Goal: Complete application form: Complete application form

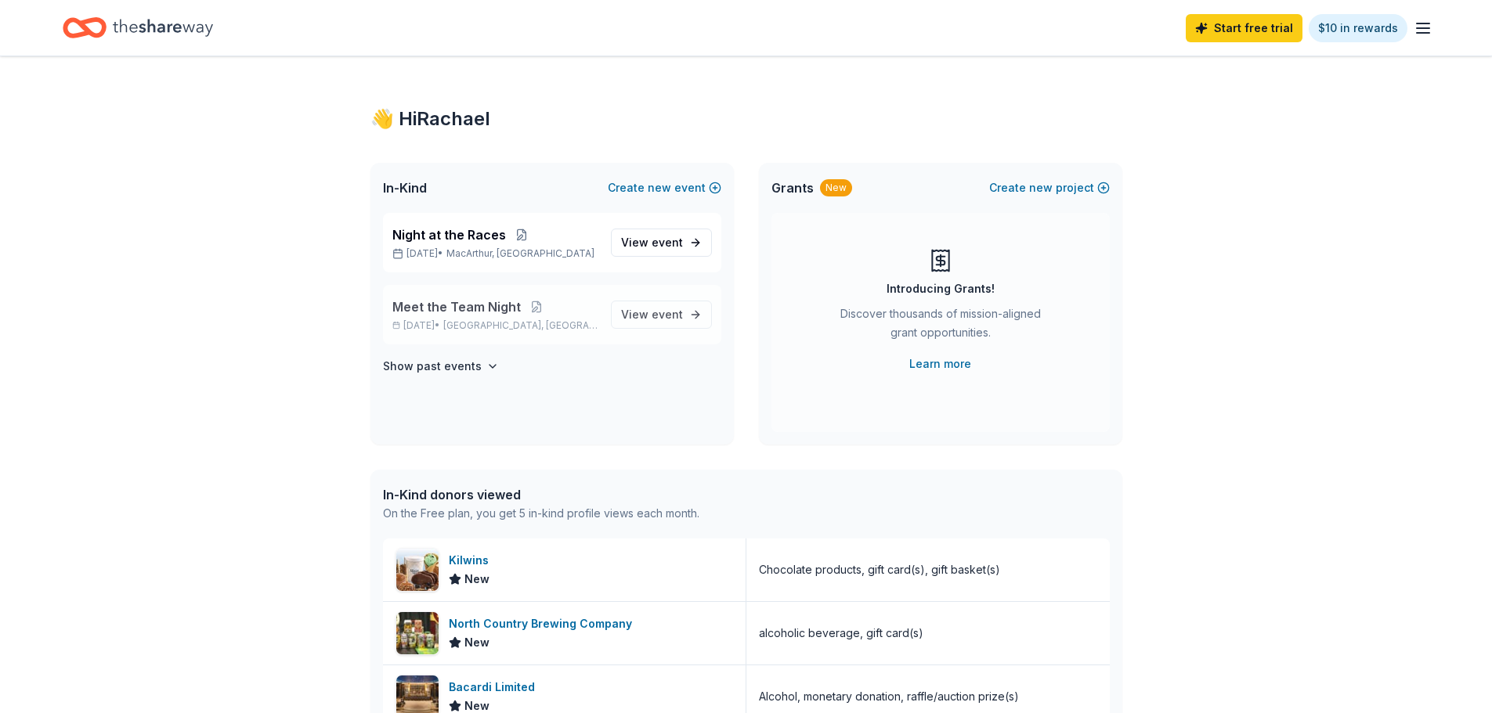
click at [493, 310] on span "Meet the Team Night" at bounding box center [456, 307] width 128 height 19
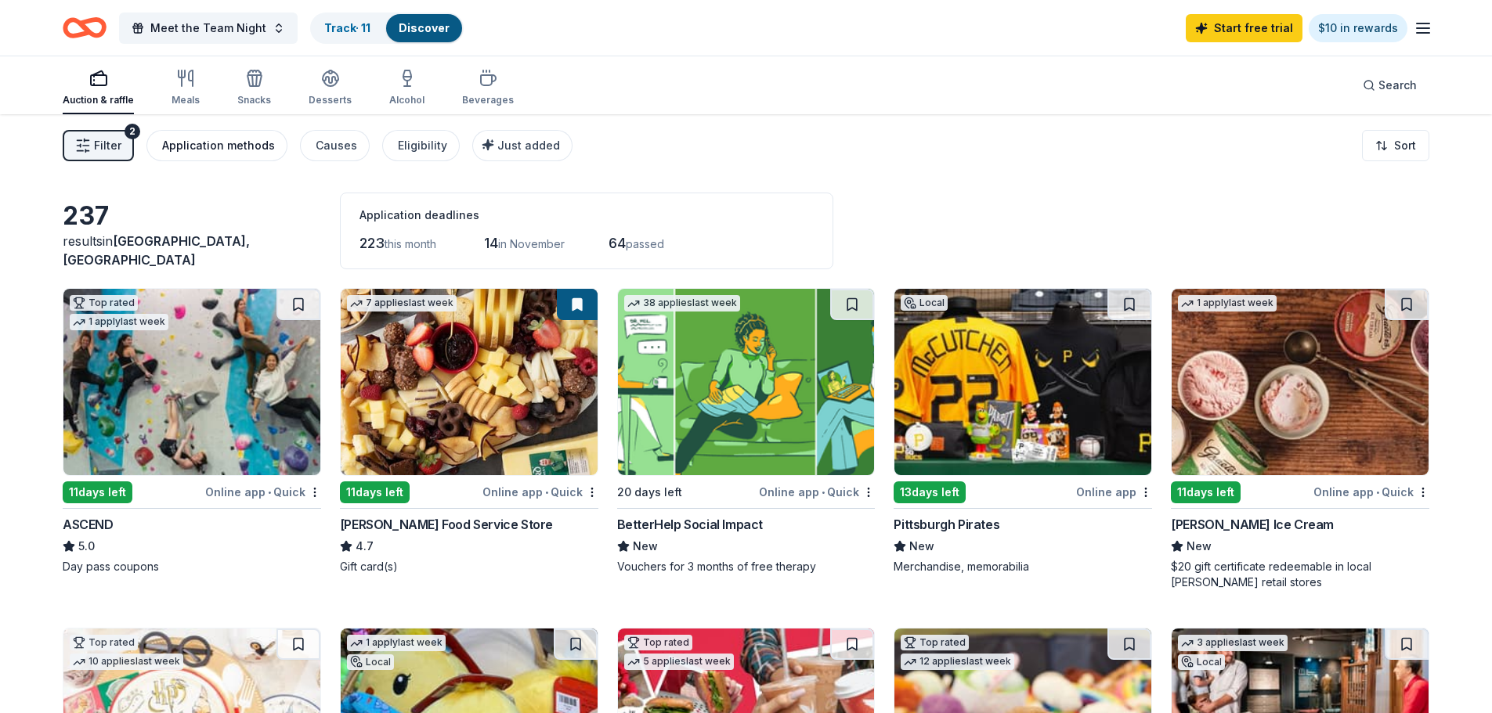
click at [250, 150] on div "Application methods" at bounding box center [218, 145] width 113 height 19
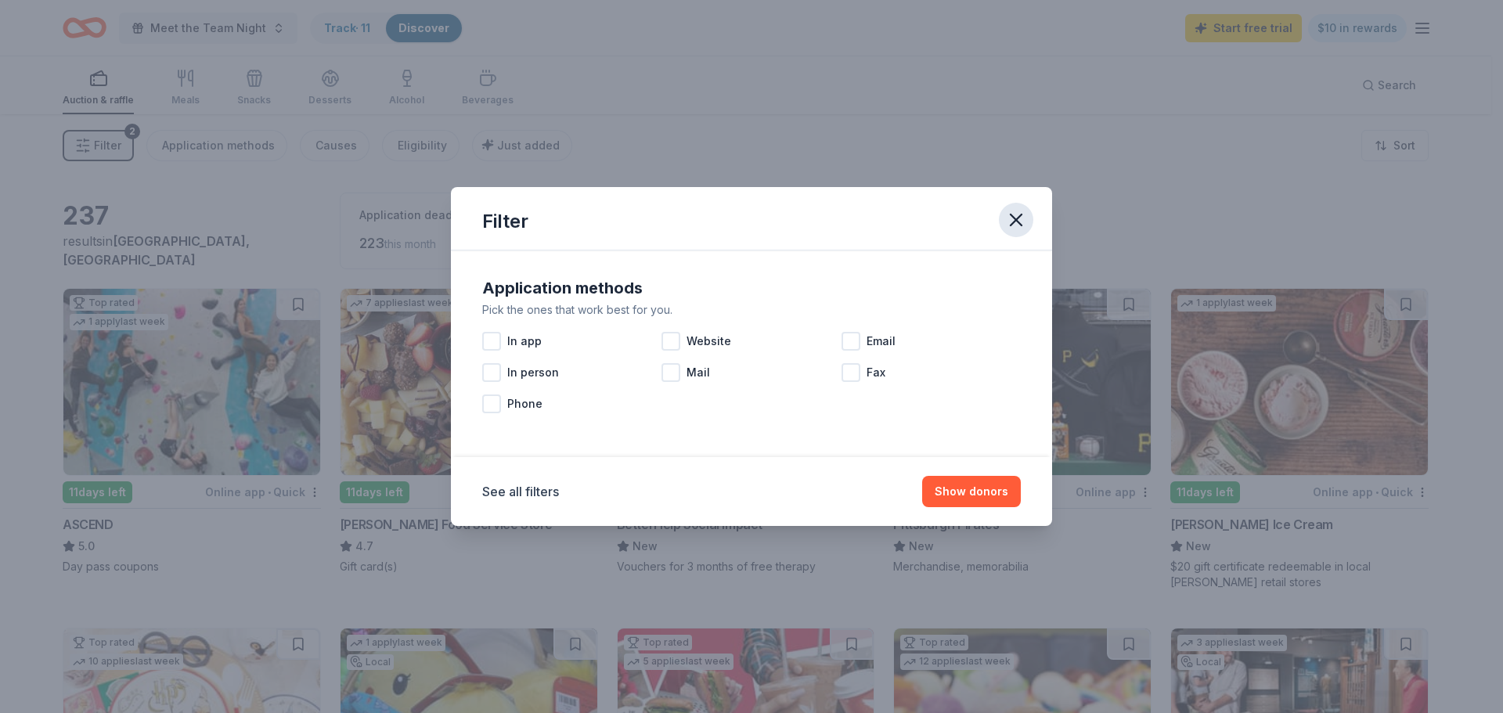
click at [1018, 218] on icon "button" at bounding box center [1016, 220] width 11 height 11
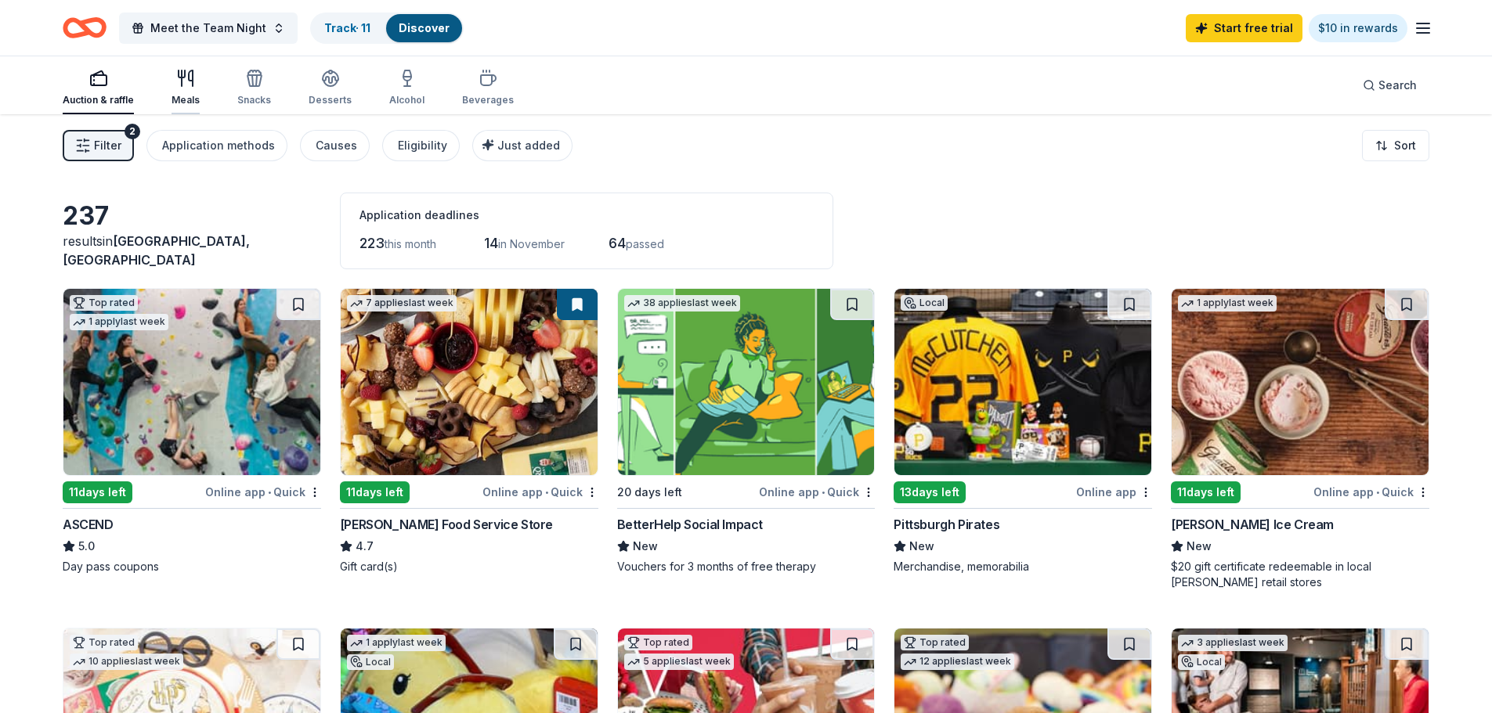
click at [191, 101] on div "Meals" at bounding box center [185, 100] width 28 height 13
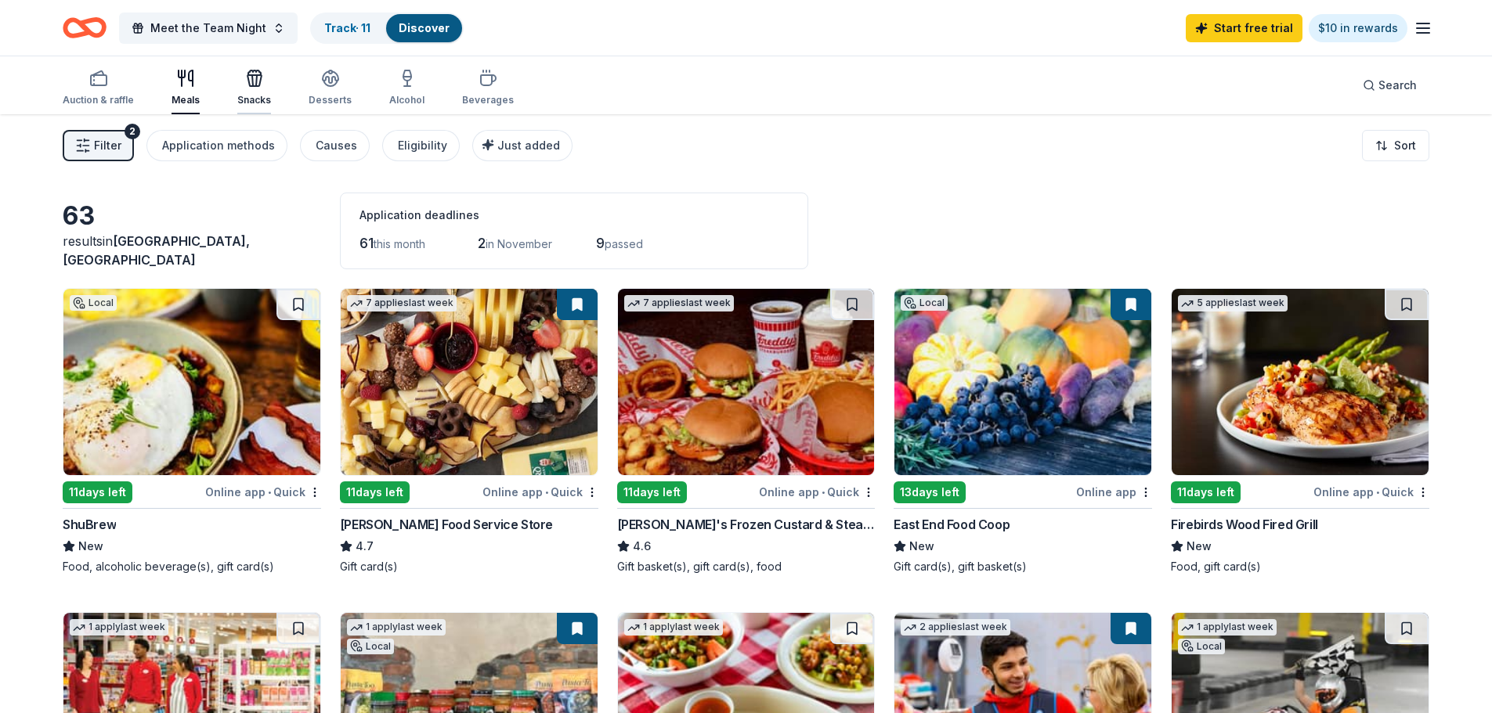
click at [251, 79] on icon "button" at bounding box center [254, 78] width 19 height 19
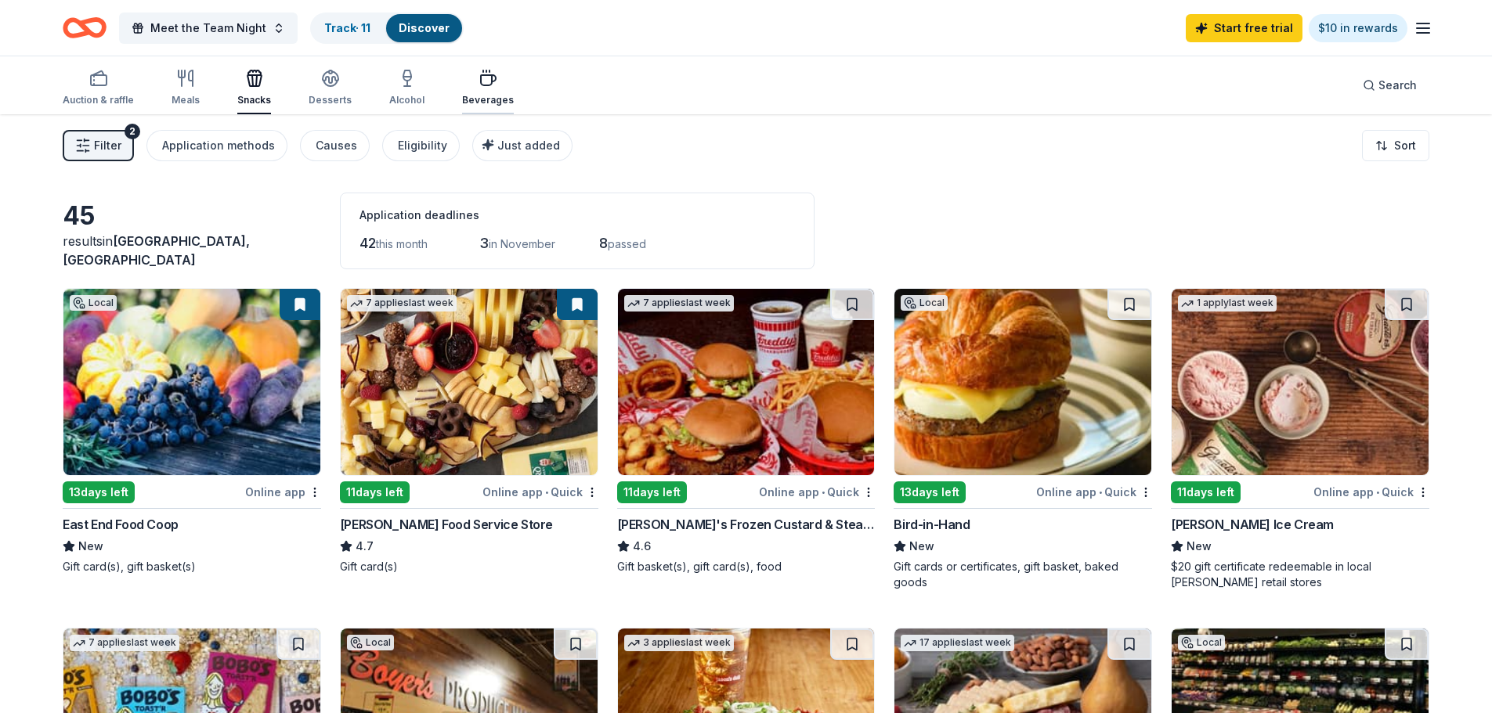
click at [494, 90] on div "Beverages" at bounding box center [488, 88] width 52 height 38
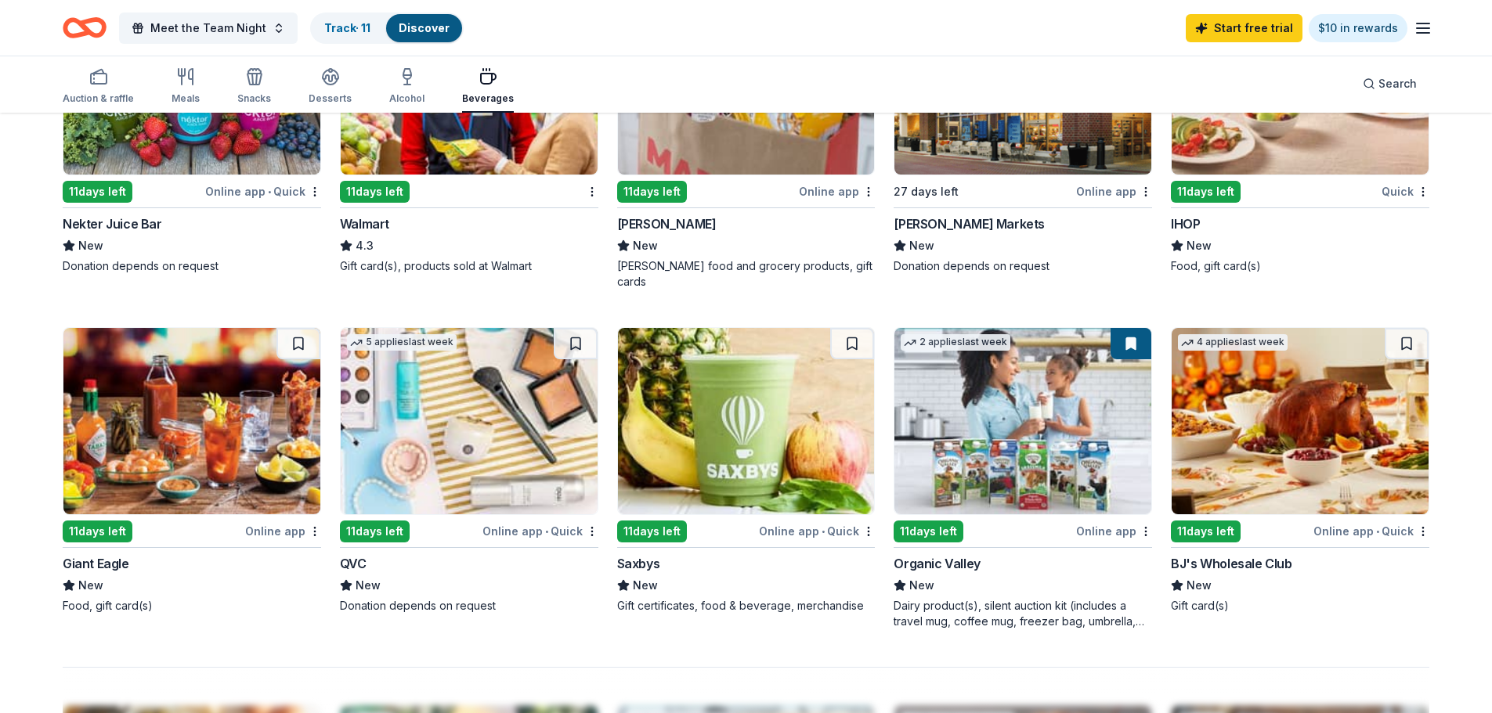
scroll to position [1018, 0]
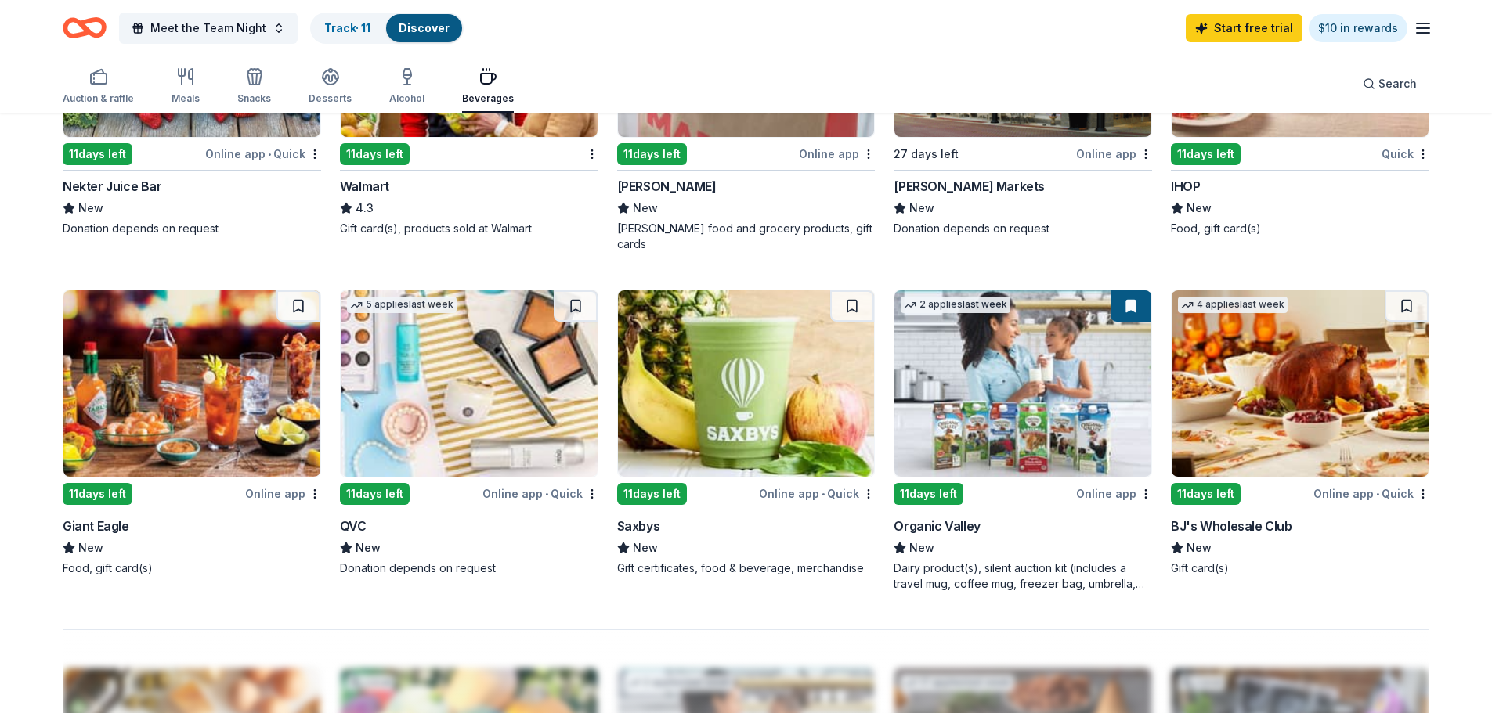
click at [1196, 517] on div "BJ's Wholesale Club" at bounding box center [1231, 526] width 121 height 19
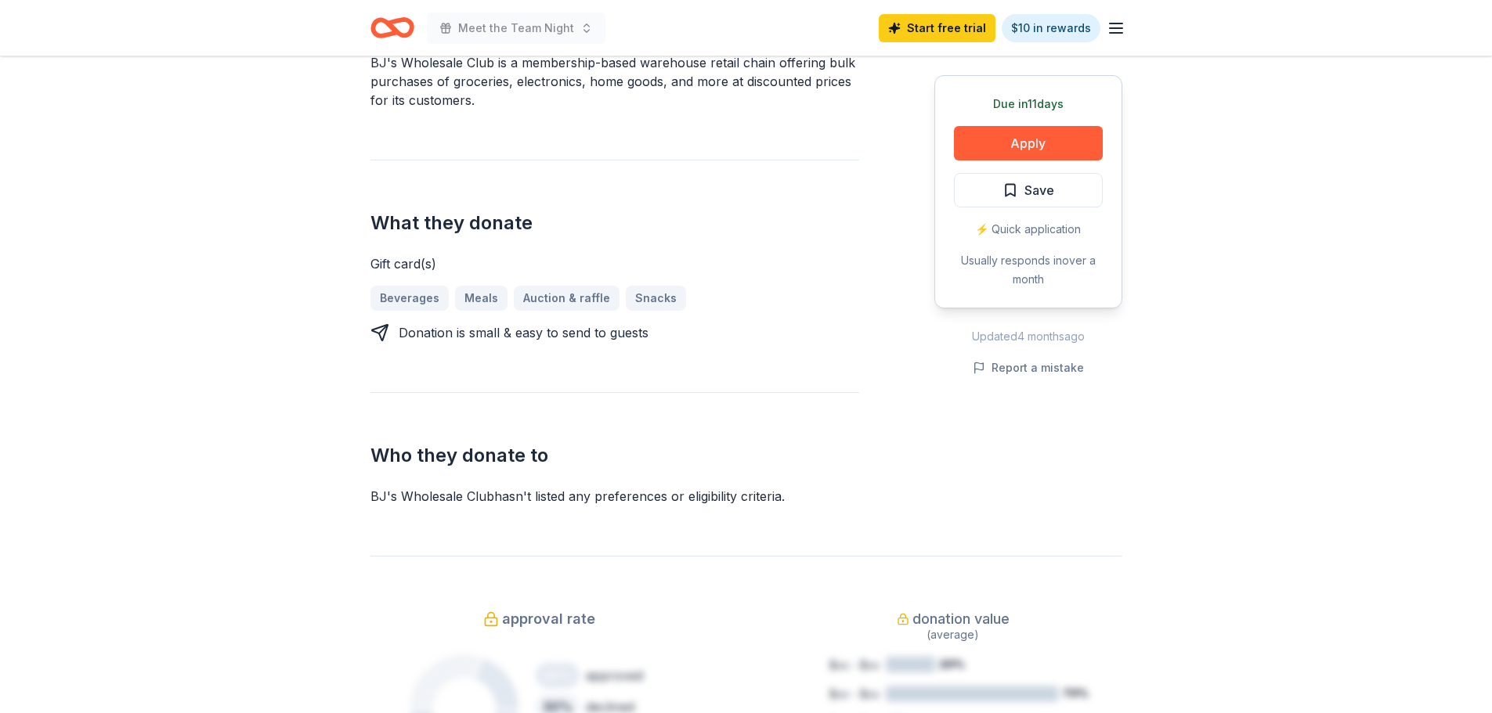
scroll to position [626, 0]
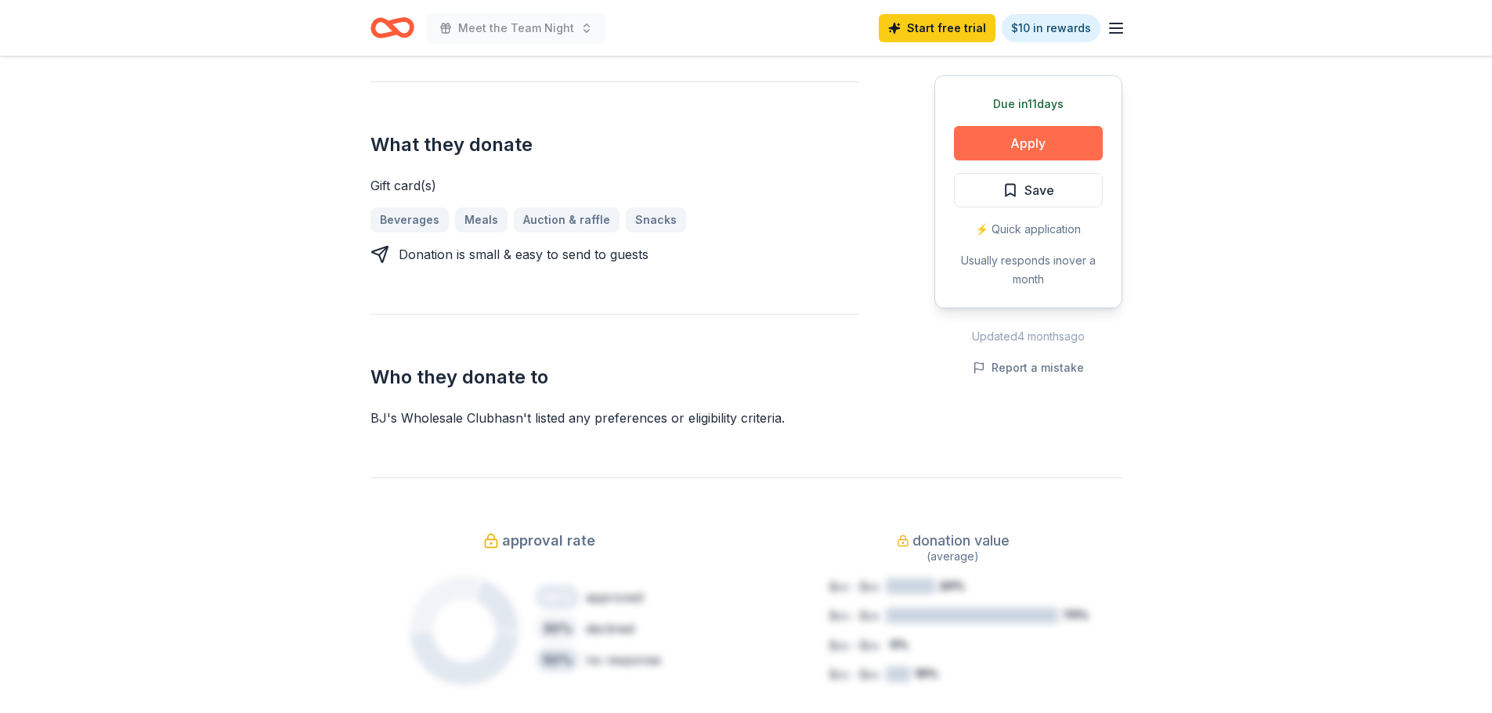
click at [986, 142] on button "Apply" at bounding box center [1028, 143] width 149 height 34
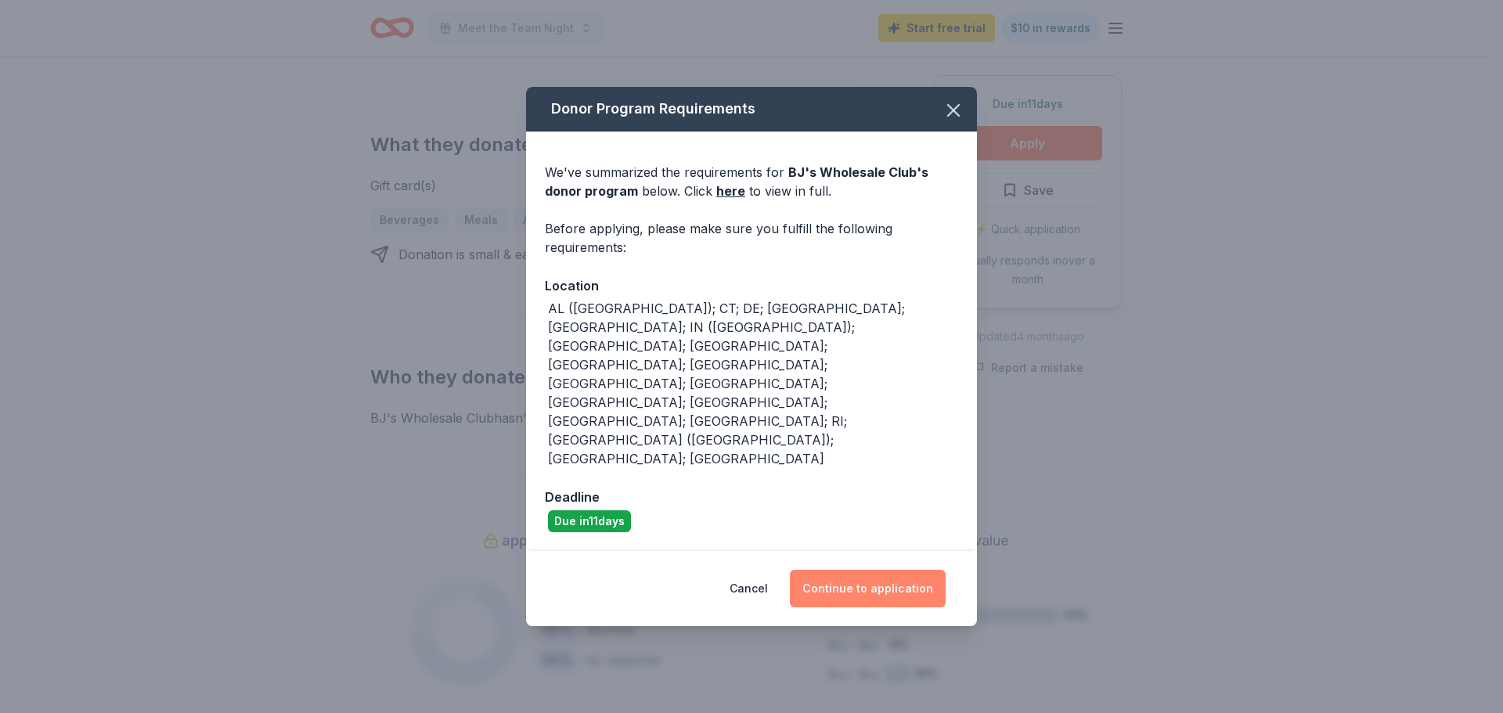
click at [837, 570] on button "Continue to application" at bounding box center [868, 589] width 156 height 38
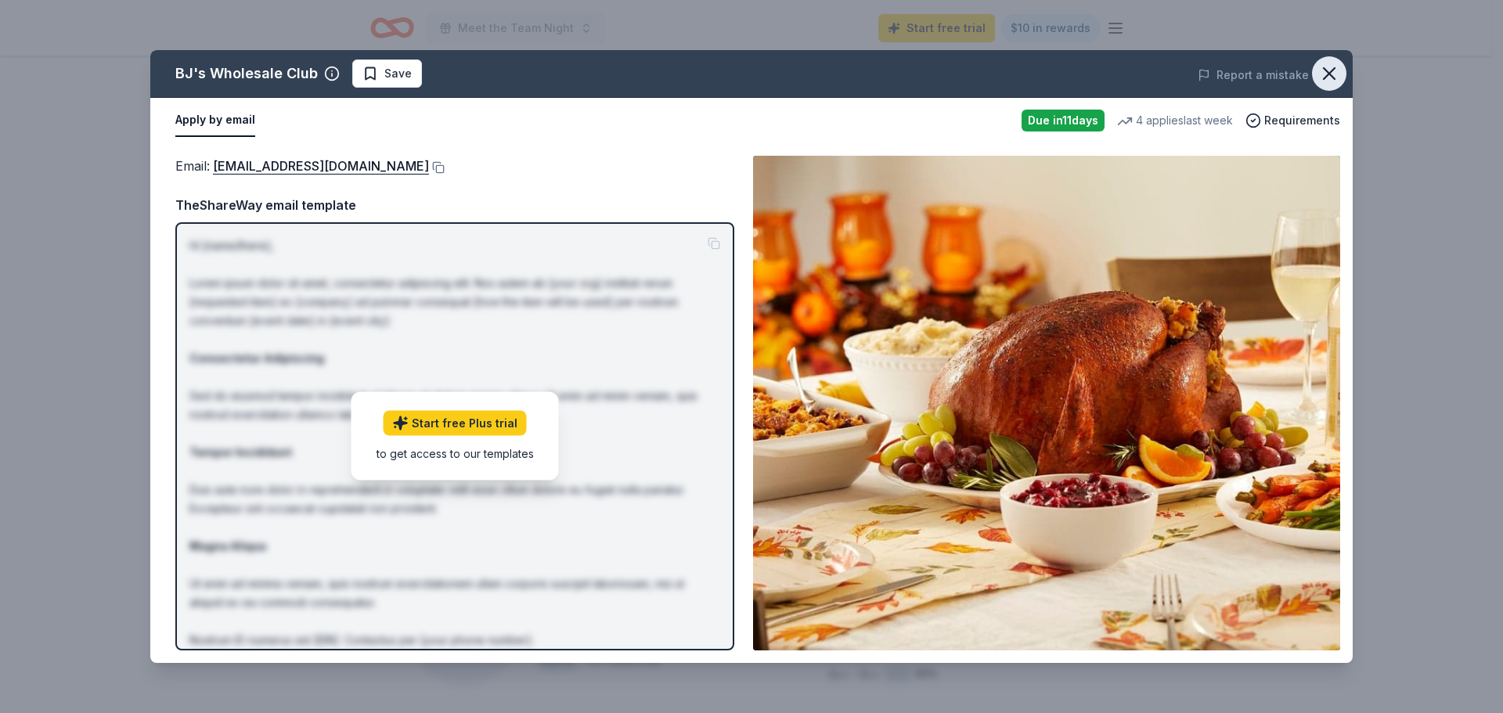
click at [1322, 80] on icon "button" at bounding box center [1329, 74] width 22 height 22
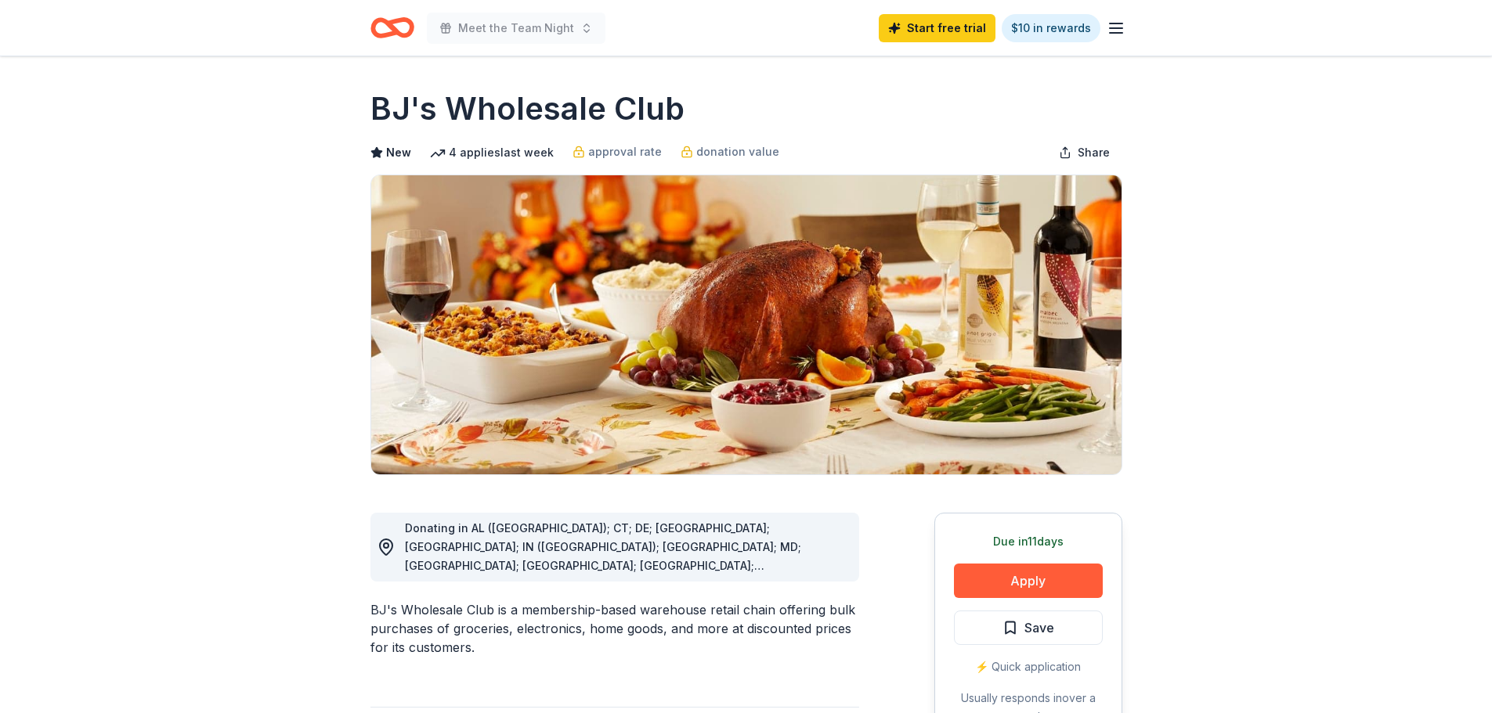
scroll to position [0, 0]
click at [1116, 33] on line "button" at bounding box center [1115, 33] width 13 height 0
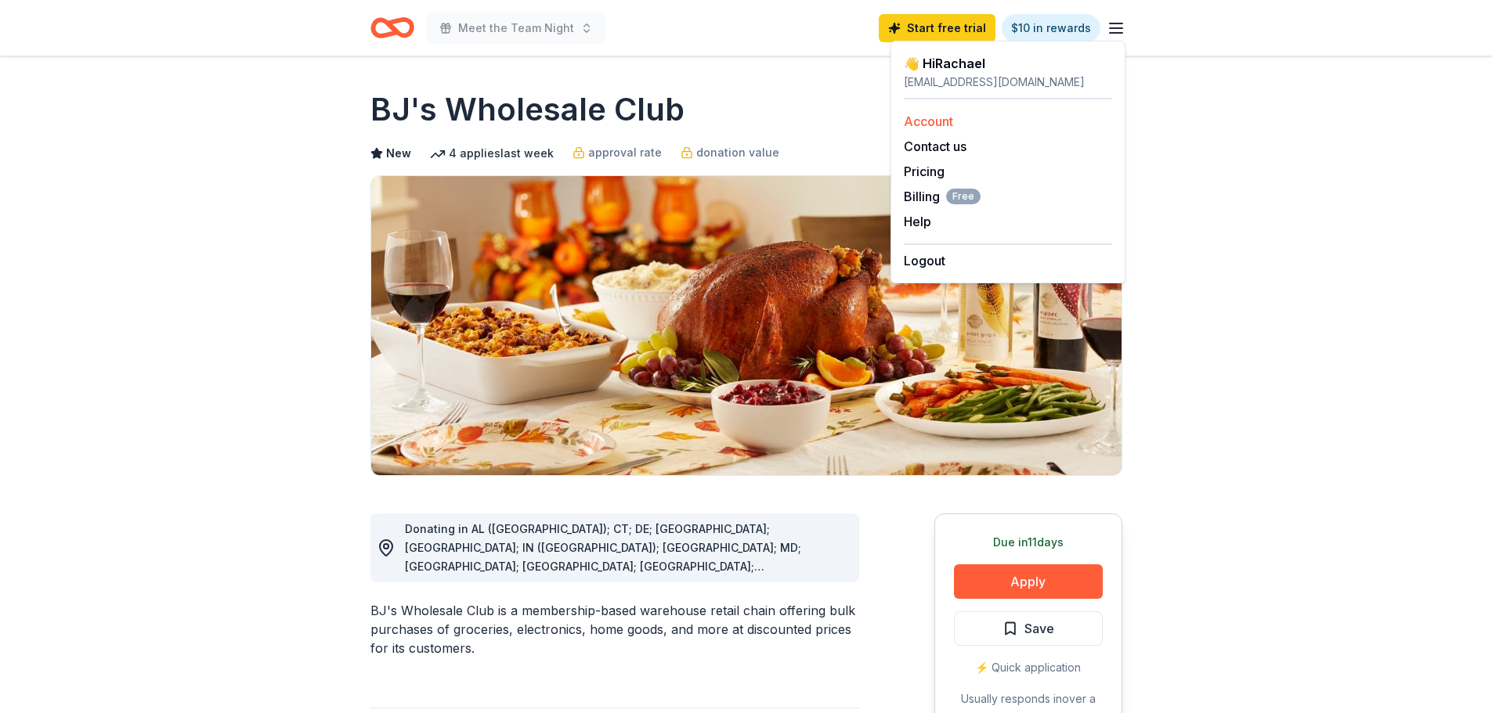
click at [919, 125] on link "Account" at bounding box center [928, 122] width 49 height 16
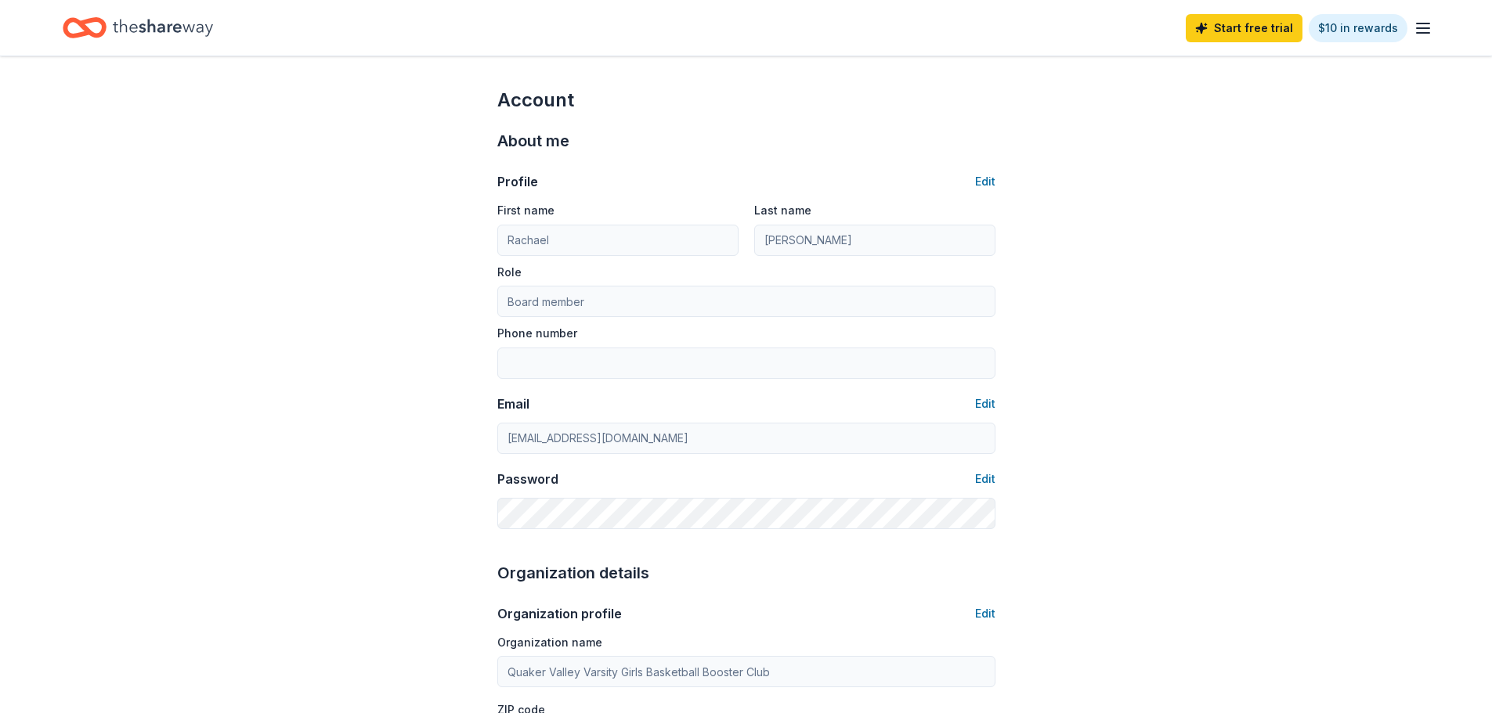
click at [92, 23] on icon "Home" at bounding box center [85, 27] width 44 height 37
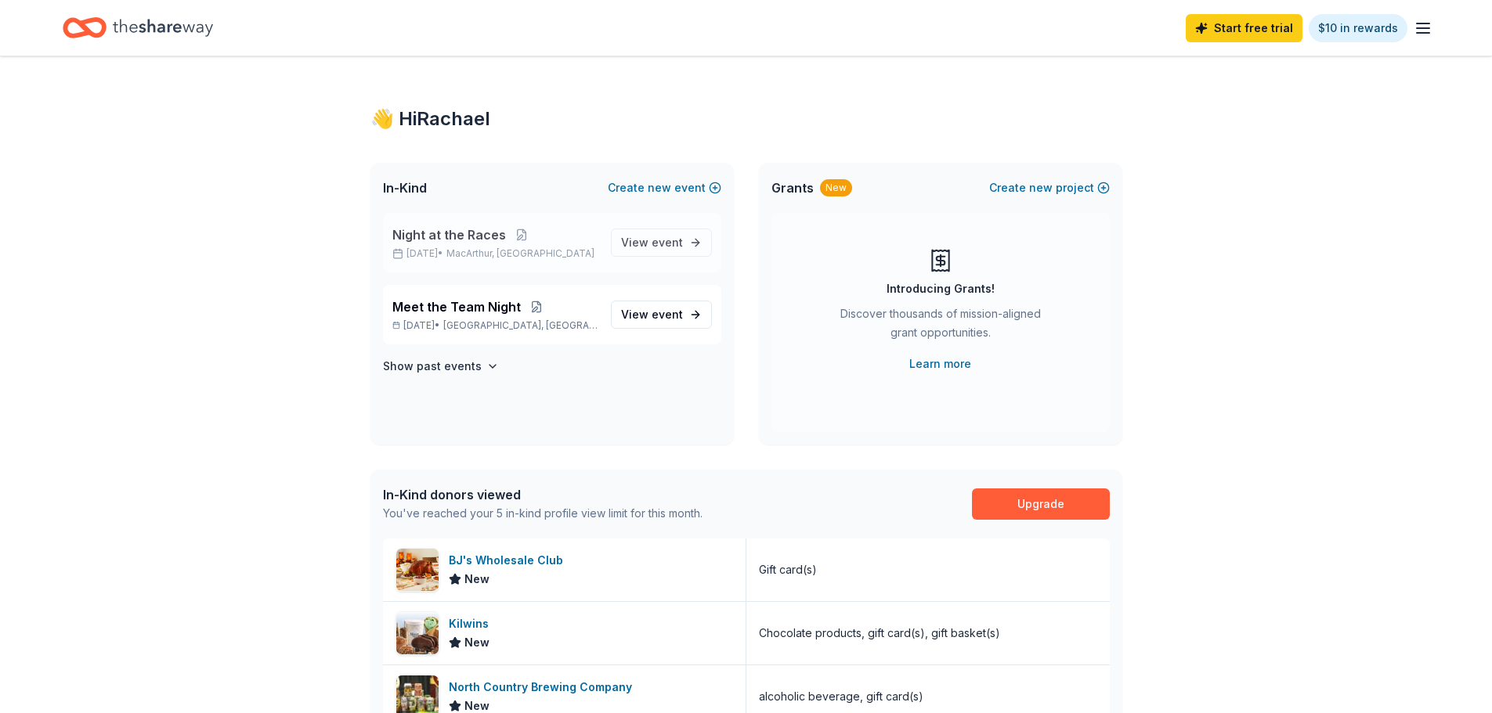
click at [435, 235] on span "Night at the Races" at bounding box center [449, 234] width 114 height 19
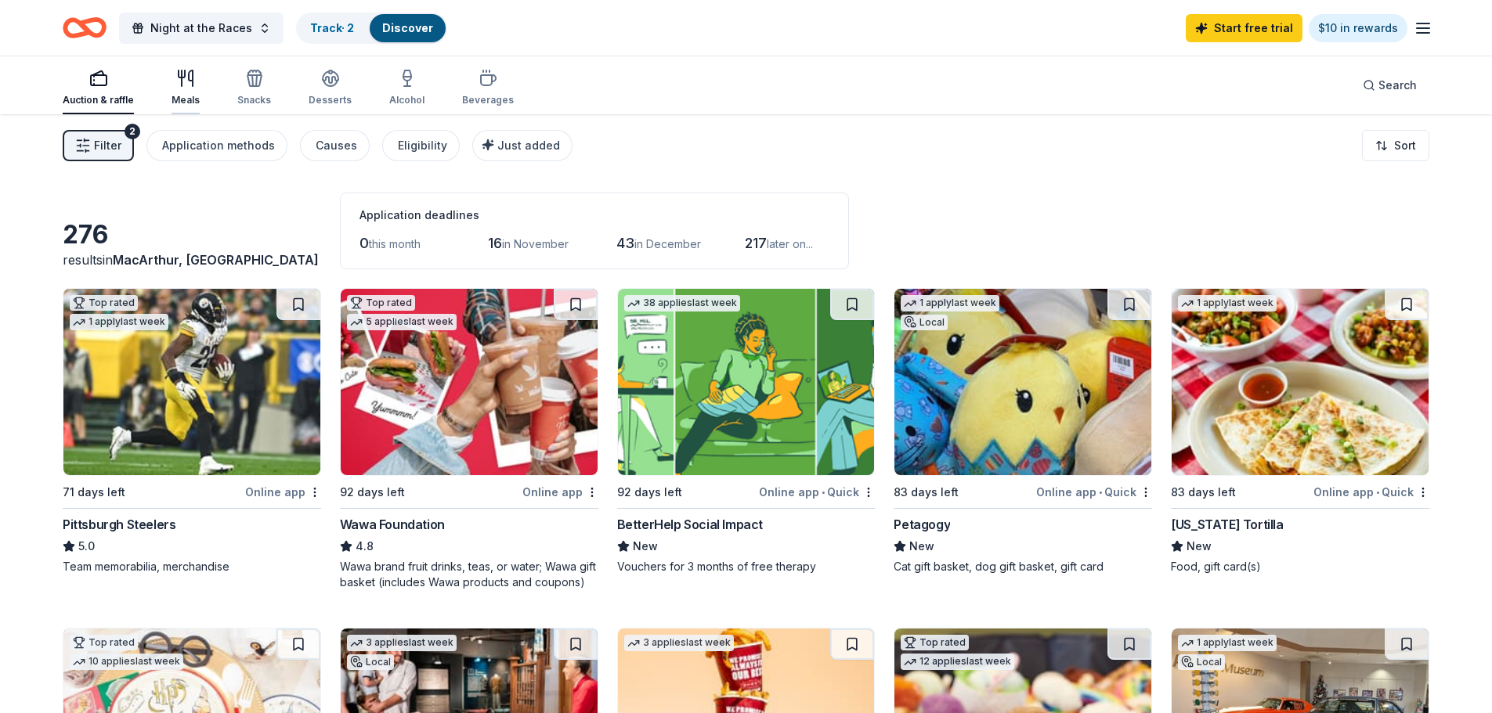
click at [173, 76] on div "button" at bounding box center [185, 78] width 28 height 19
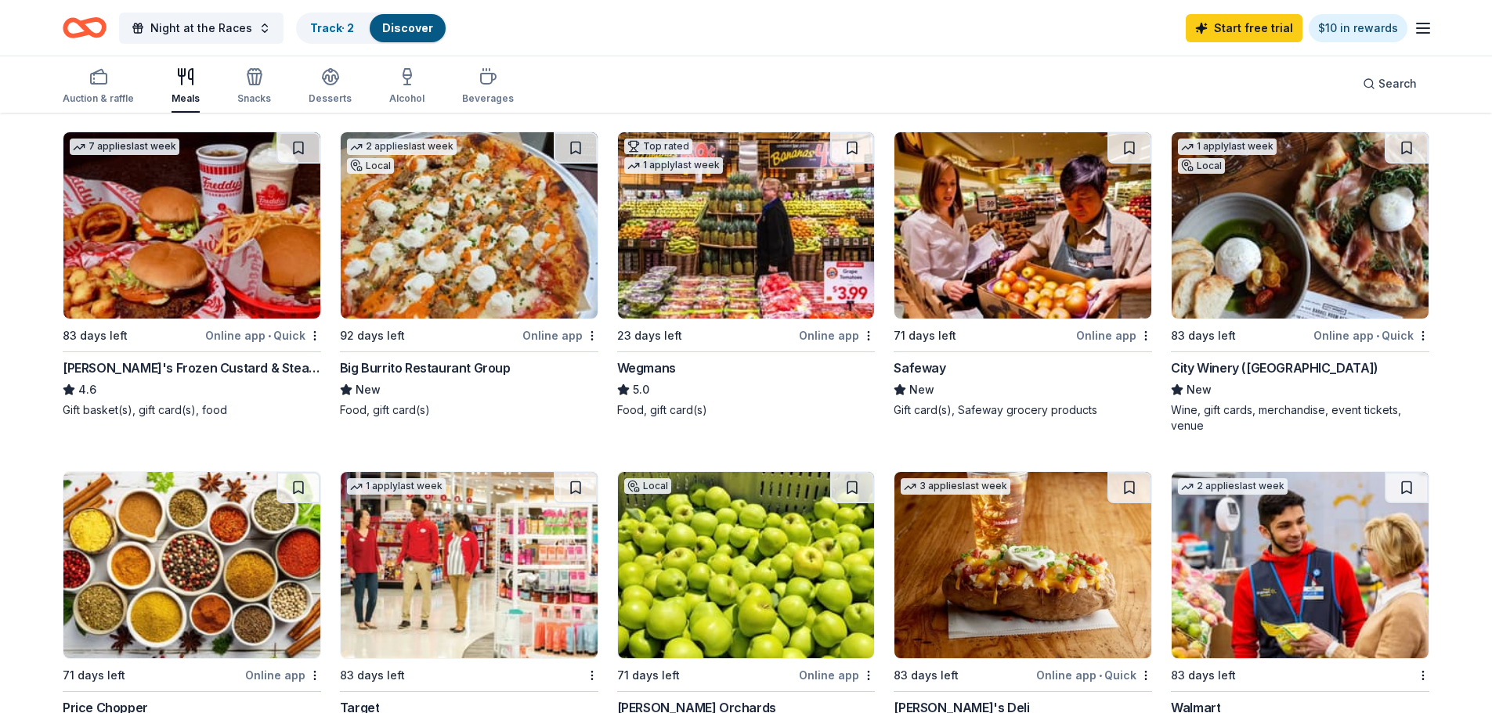
scroll to position [470, 0]
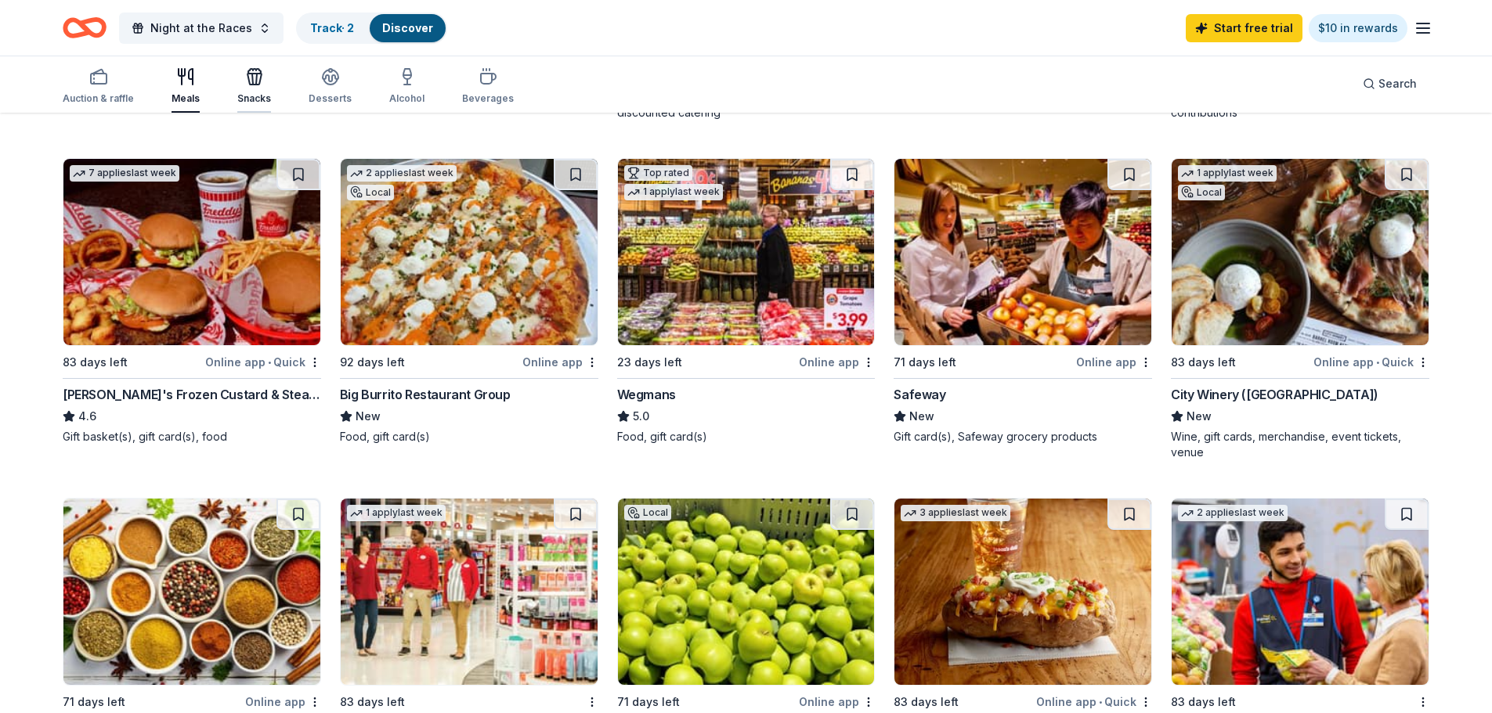
click at [256, 81] on icon "button" at bounding box center [256, 79] width 1 height 11
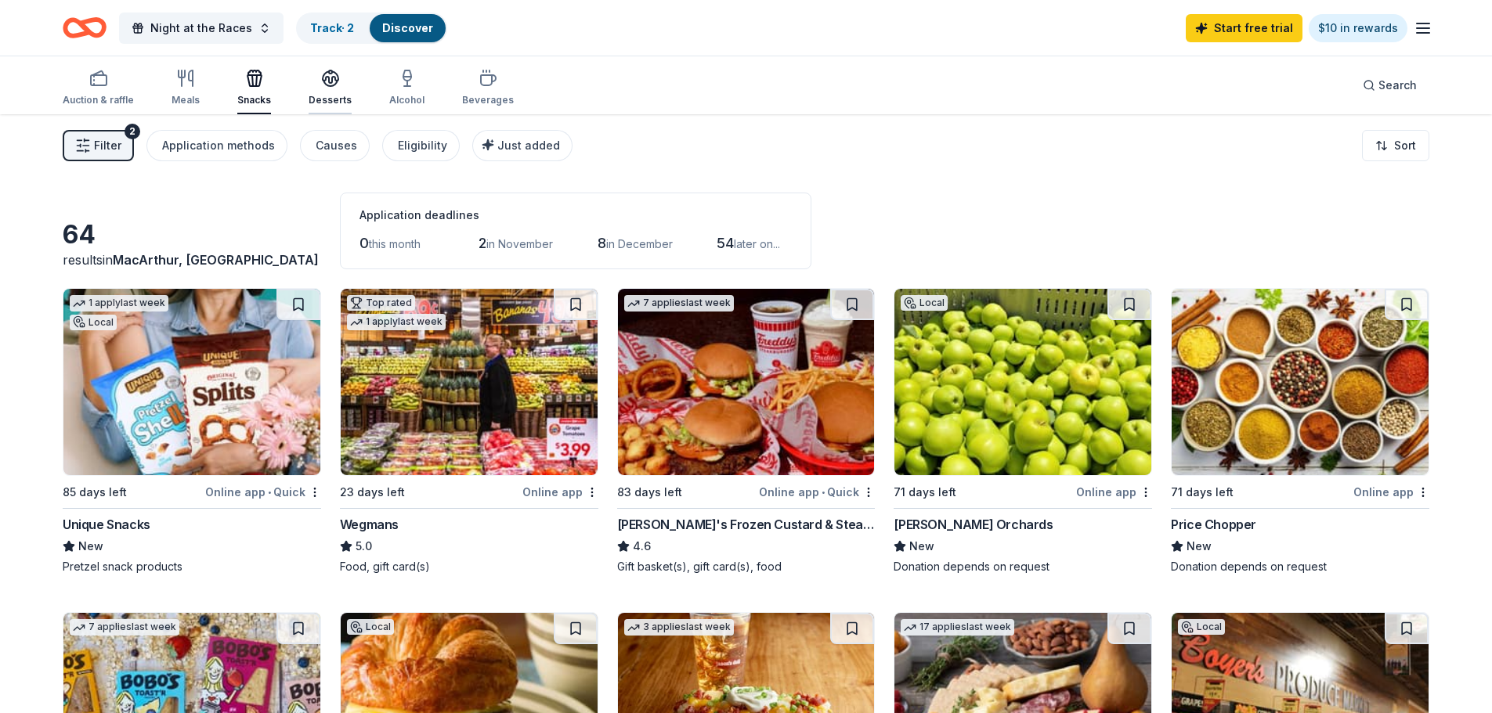
click at [325, 77] on icon "button" at bounding box center [331, 77] width 16 height 12
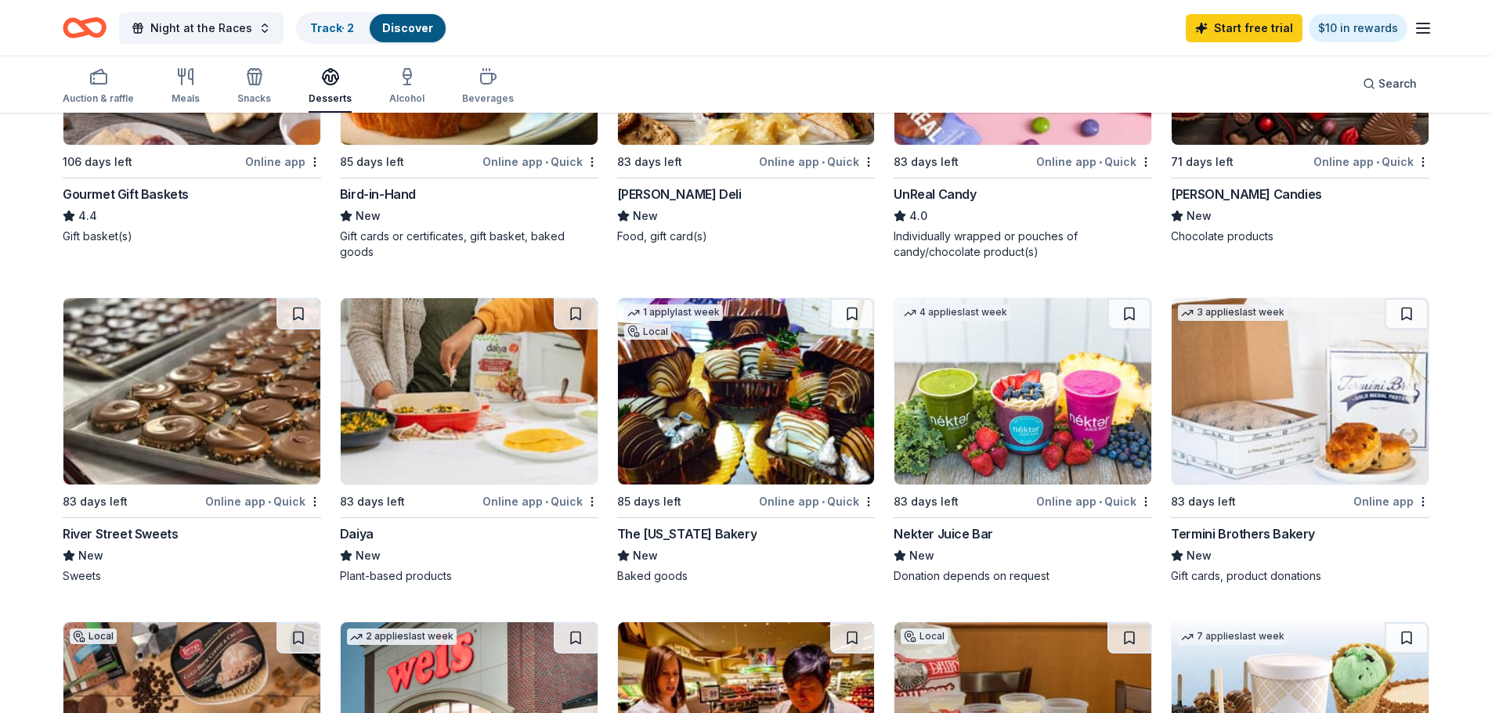
scroll to position [626, 0]
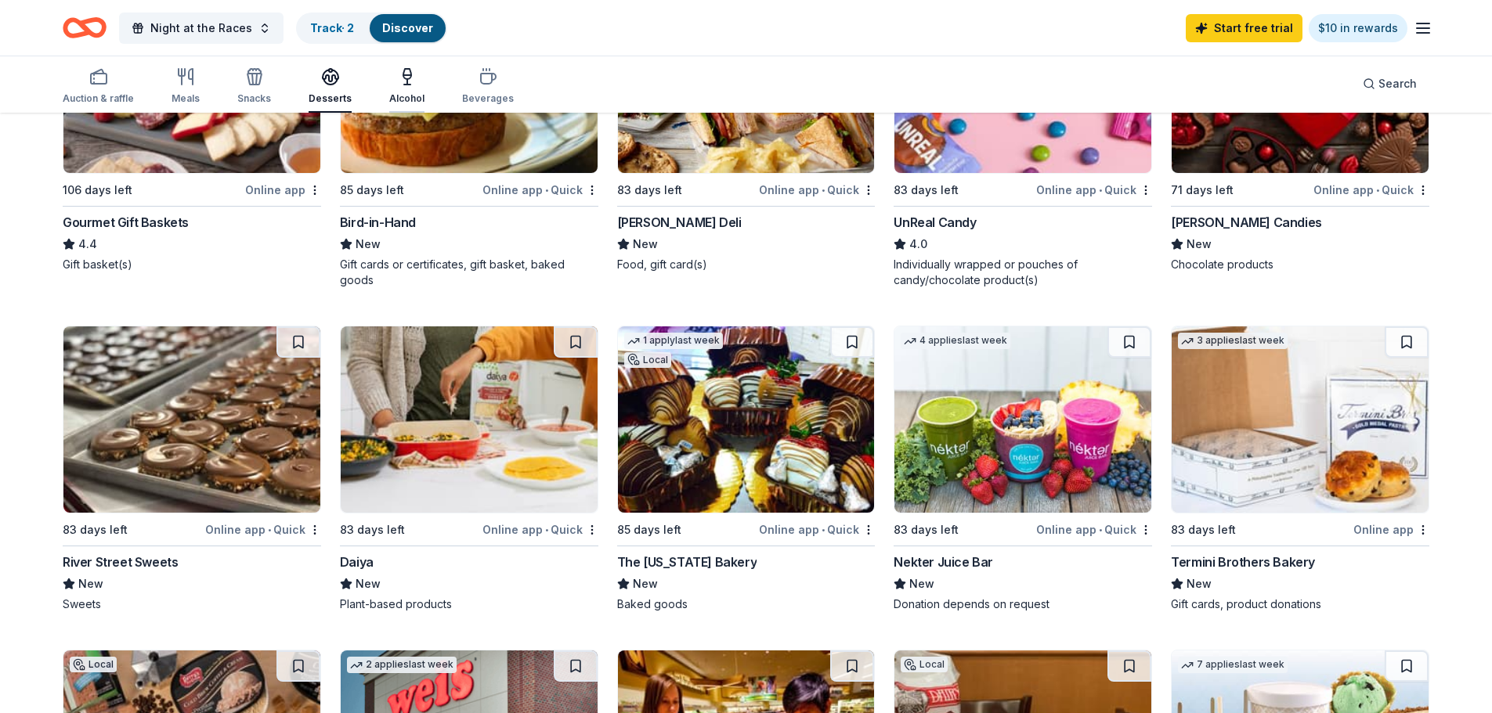
click at [403, 92] on div "Alcohol" at bounding box center [406, 86] width 35 height 38
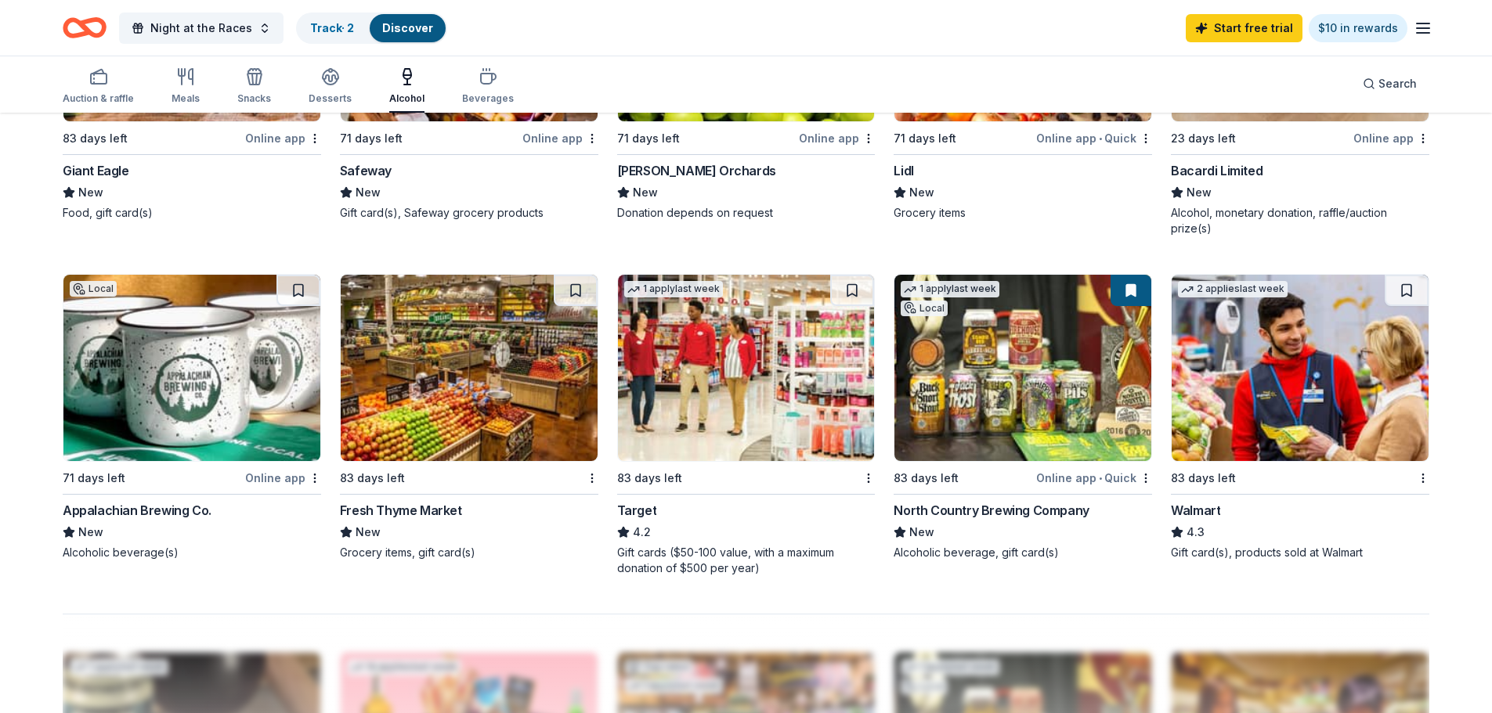
scroll to position [1096, 0]
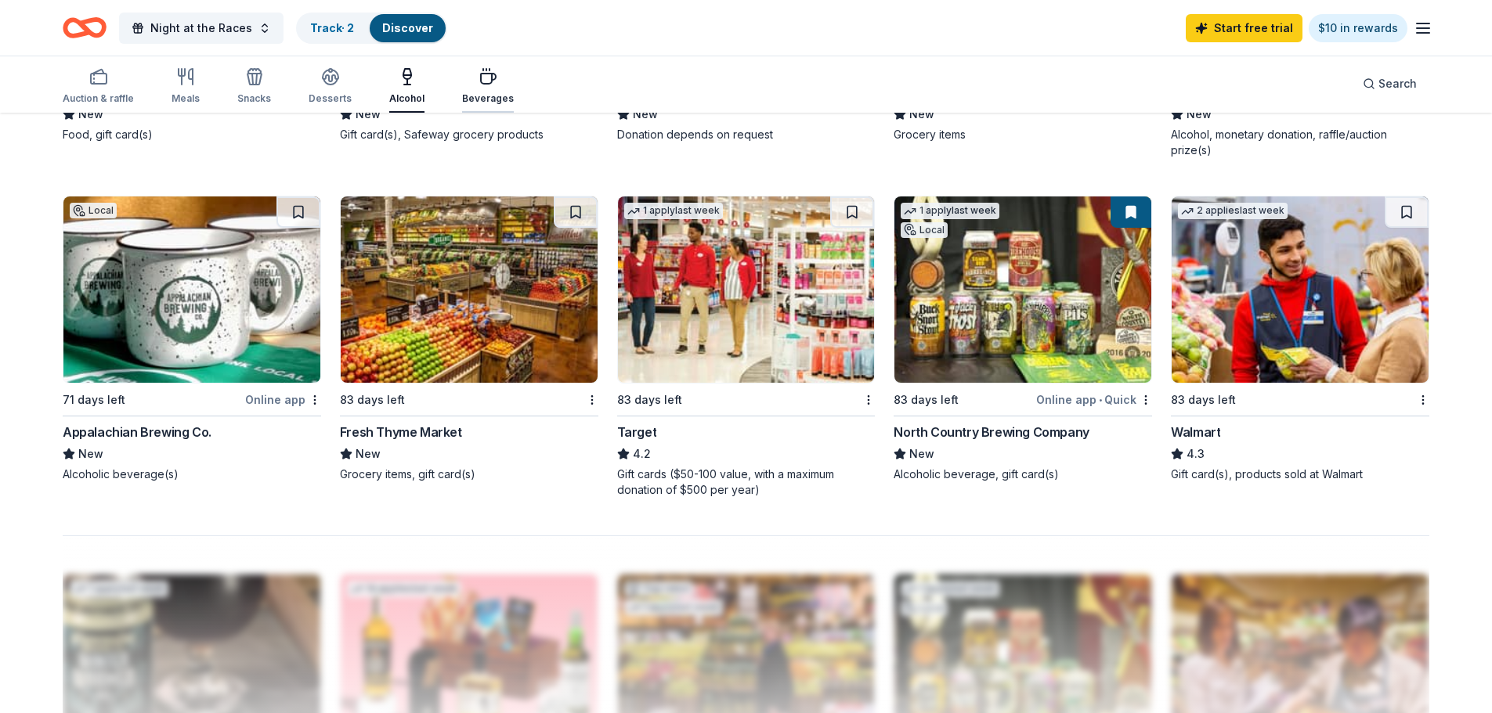
click at [478, 82] on icon "button" at bounding box center [487, 76] width 19 height 19
